Goal: Task Accomplishment & Management: Use online tool/utility

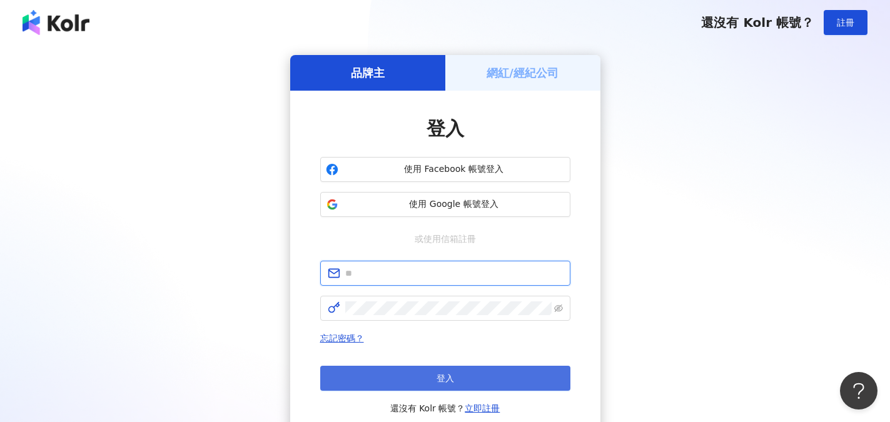
type input "**********"
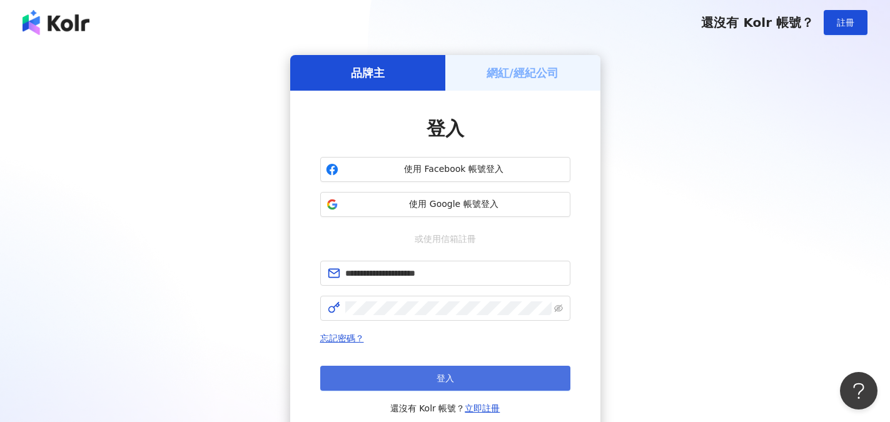
click at [442, 376] on span "登入" at bounding box center [446, 379] width 18 height 10
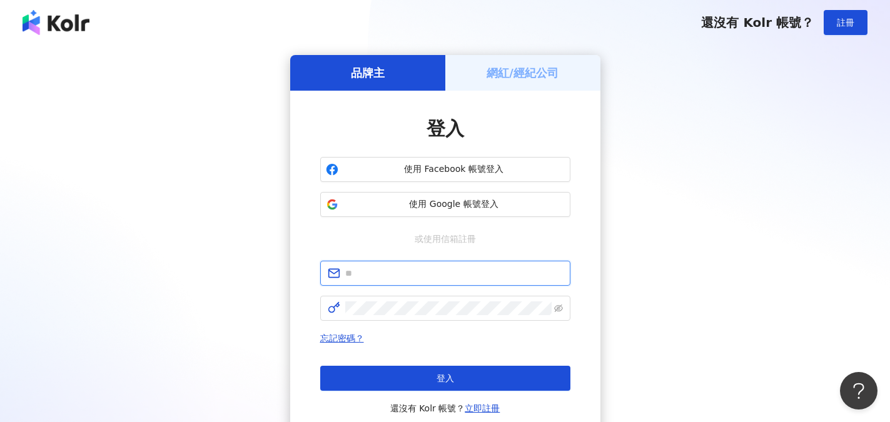
type input "**********"
